Goal: Transaction & Acquisition: Purchase product/service

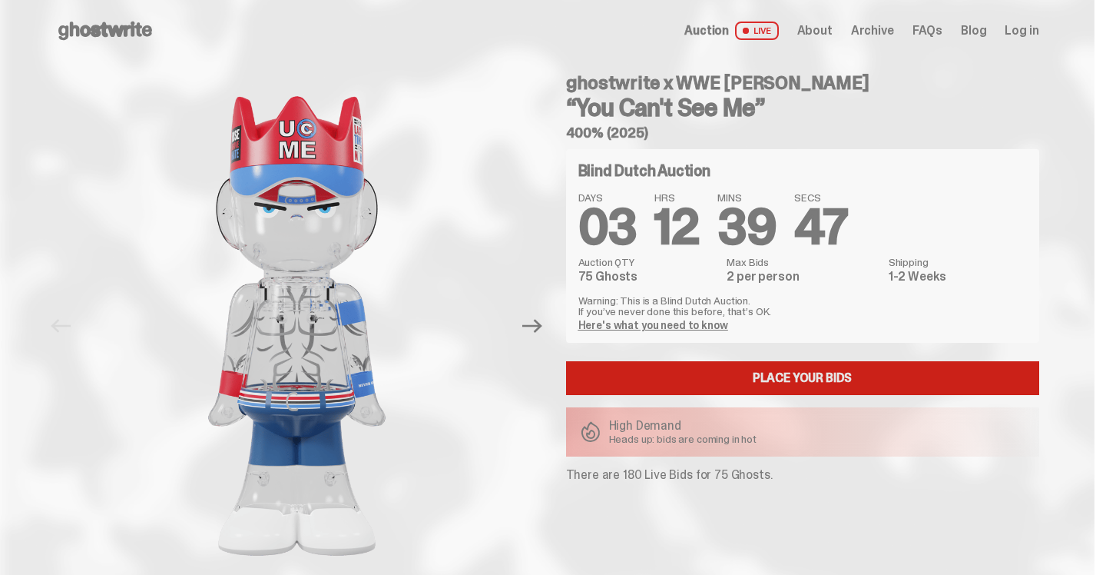
click at [814, 378] on link "Place your Bids" at bounding box center [802, 378] width 473 height 34
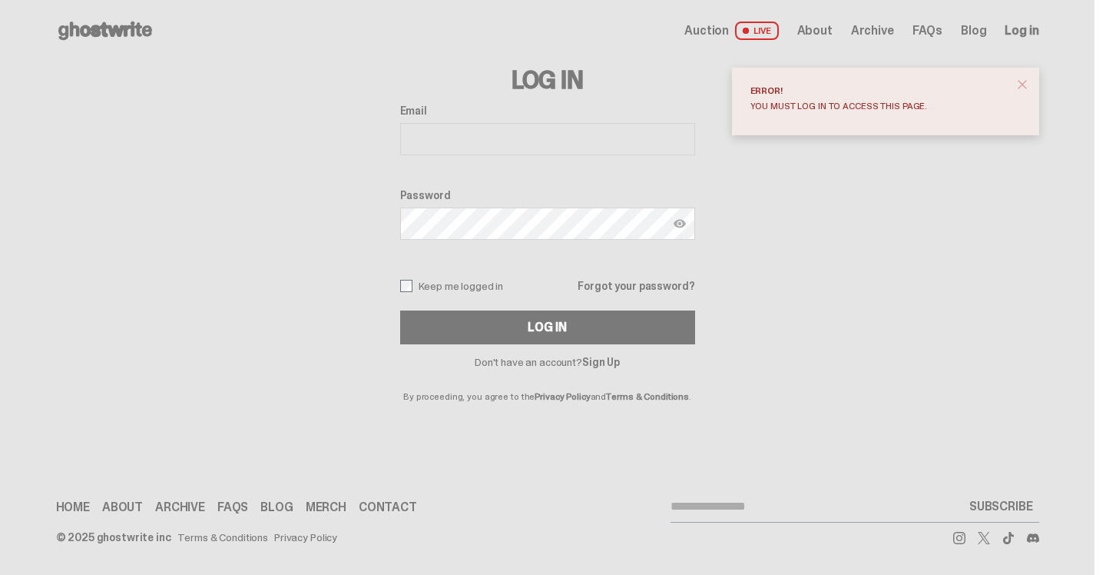
type input "**********"
click at [486, 283] on label "Keep me logged in" at bounding box center [452, 286] width 104 height 12
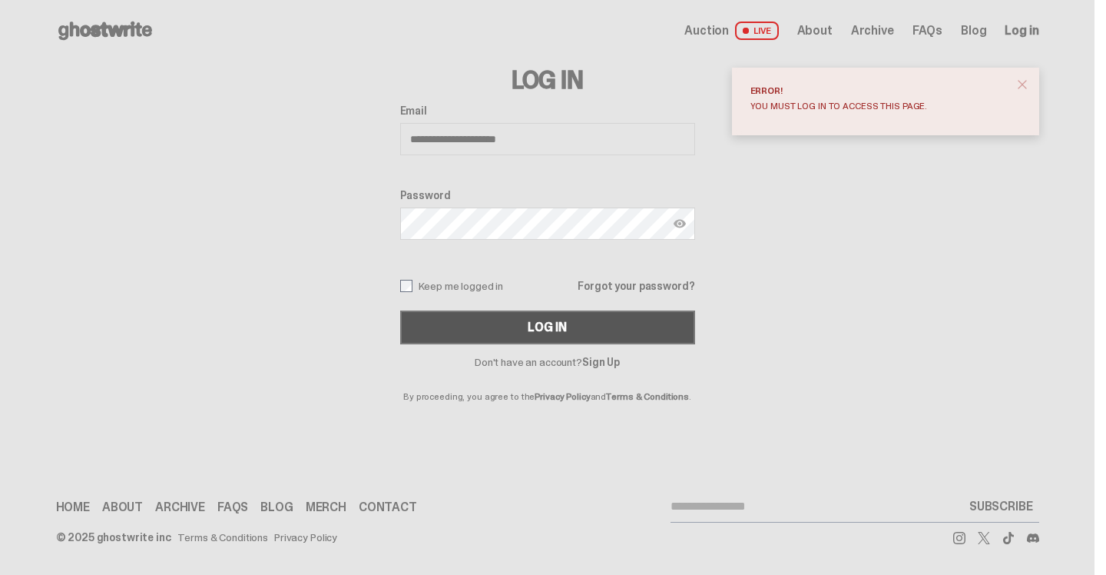
click at [554, 332] on div "Log In" at bounding box center [547, 327] width 38 height 12
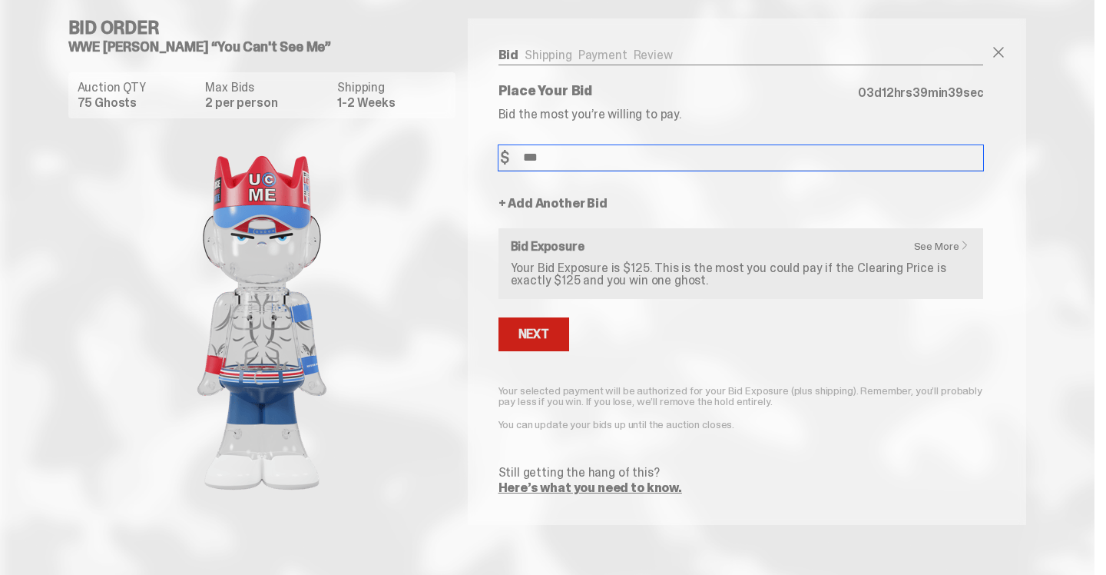
type input "***"
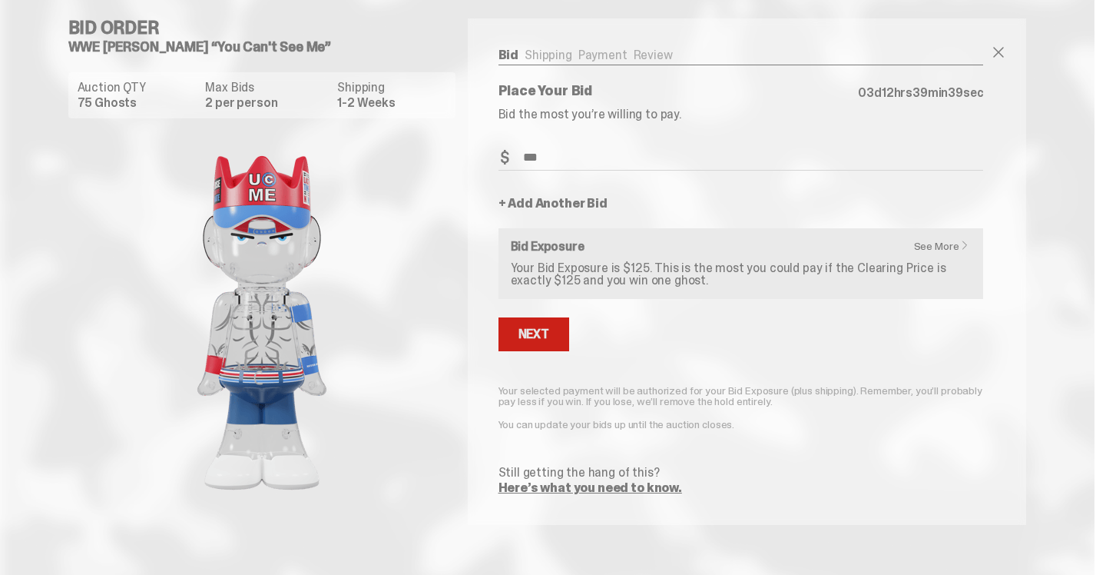
click at [542, 333] on div "Next" at bounding box center [534, 334] width 31 height 12
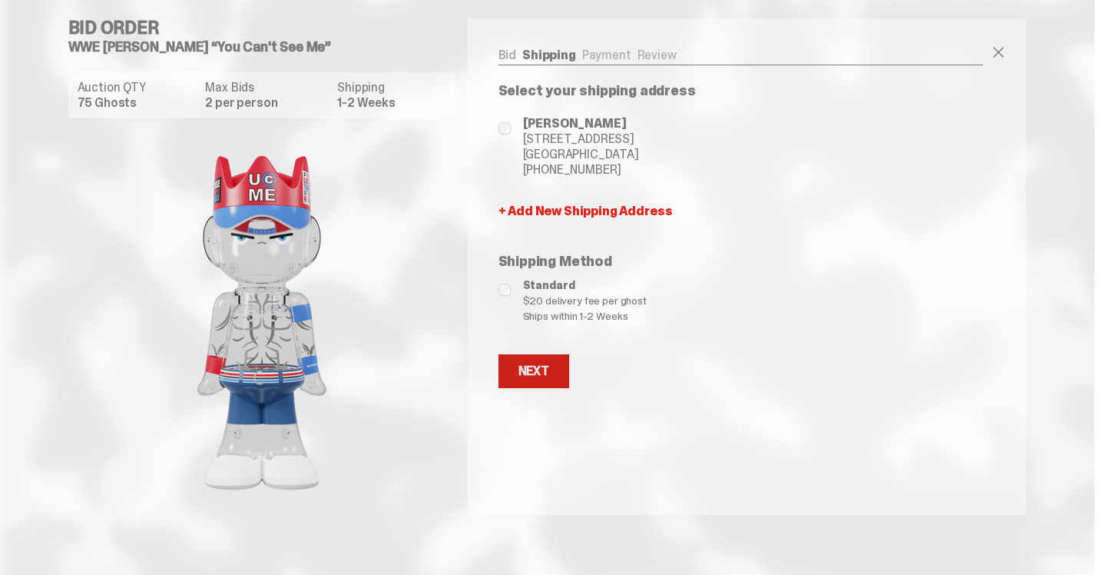
click at [542, 365] on div "Next" at bounding box center [534, 371] width 31 height 12
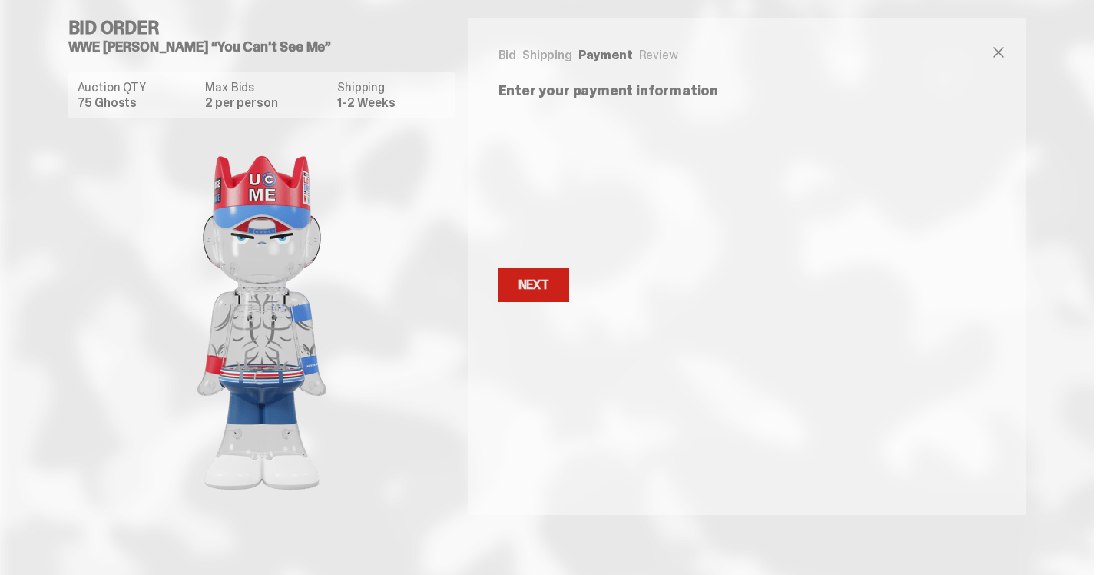
click at [549, 290] on div "Next" at bounding box center [534, 285] width 31 height 12
click at [513, 245] on button "Next Next" at bounding box center [534, 242] width 71 height 34
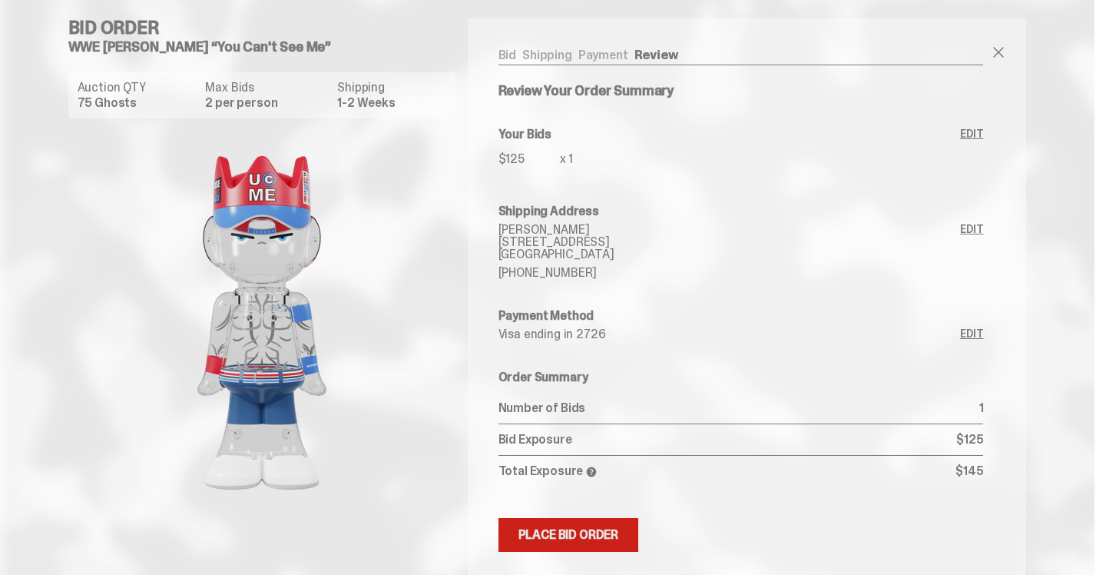
click at [566, 539] on div "Place Bid Order" at bounding box center [569, 535] width 101 height 12
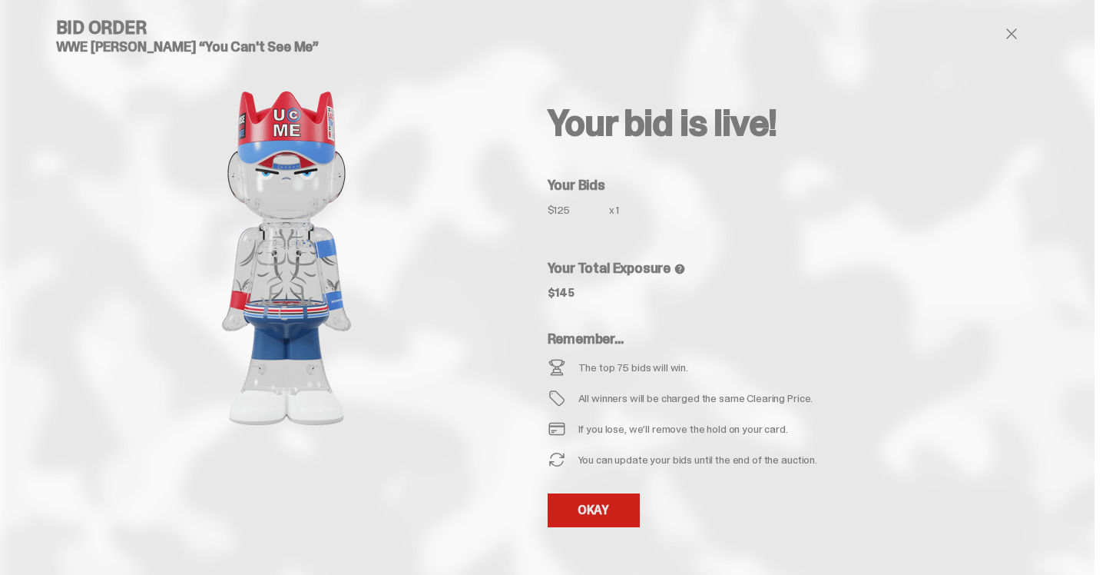
click at [604, 503] on link "OKAY" at bounding box center [594, 510] width 92 height 34
